Goal: Feedback & Contribution: Submit feedback/report problem

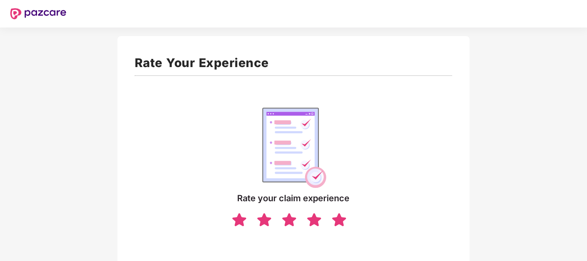
click at [340, 220] on img at bounding box center [339, 219] width 16 height 15
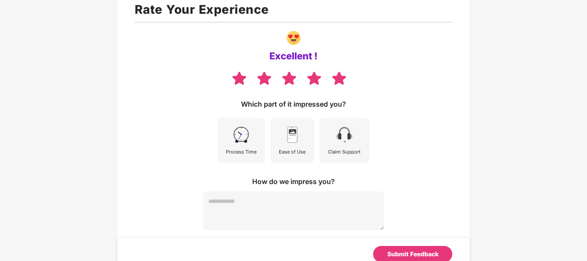
scroll to position [54, 0]
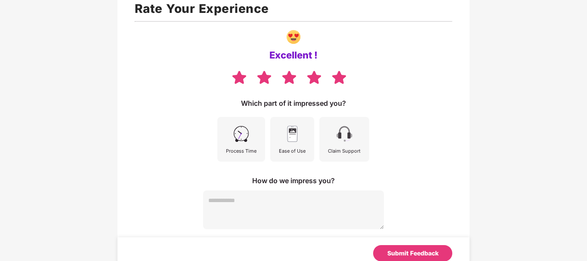
click at [240, 136] on img at bounding box center [241, 133] width 19 height 19
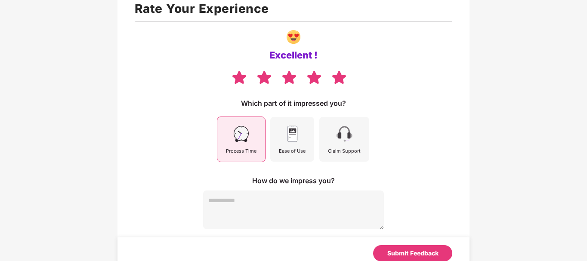
click at [291, 134] on img at bounding box center [292, 133] width 19 height 19
click at [348, 135] on img at bounding box center [344, 133] width 19 height 19
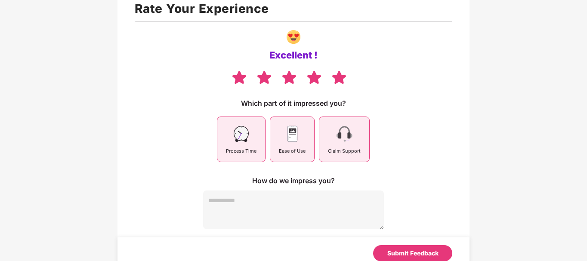
scroll to position [62, 0]
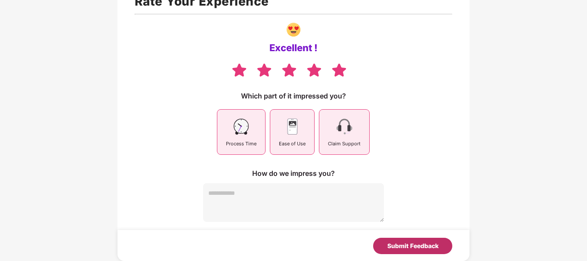
click at [410, 244] on div "Submit Feedback" at bounding box center [413, 246] width 51 height 9
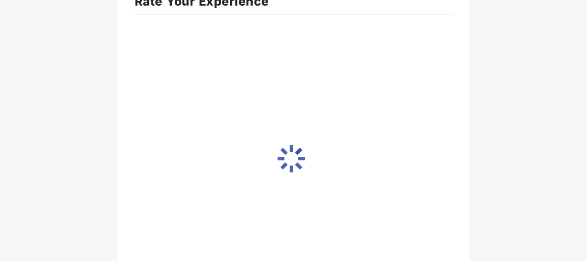
scroll to position [58, 0]
